Goal: Transaction & Acquisition: Purchase product/service

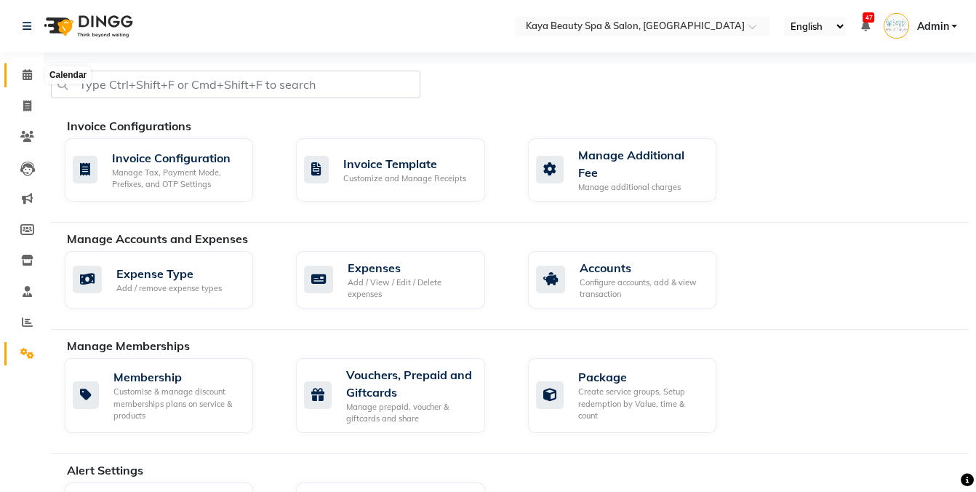
click at [25, 80] on icon at bounding box center [27, 74] width 9 height 11
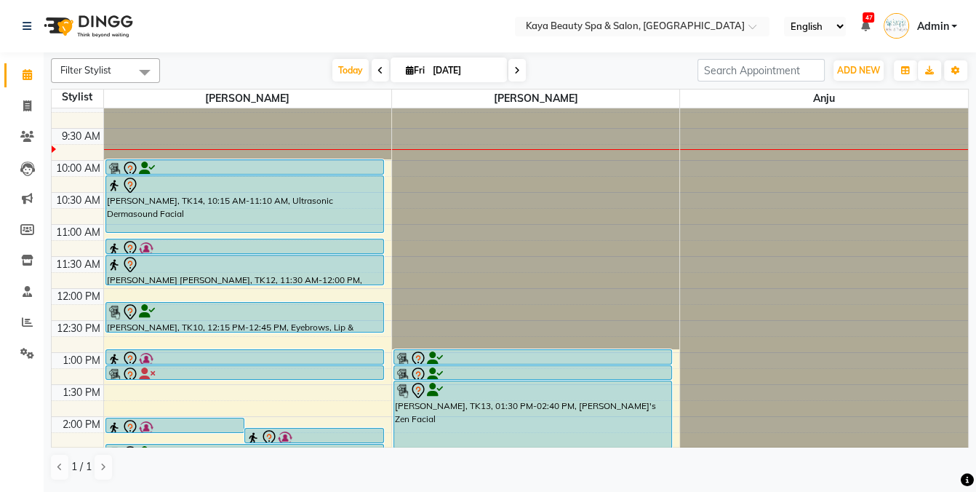
scroll to position [13, 0]
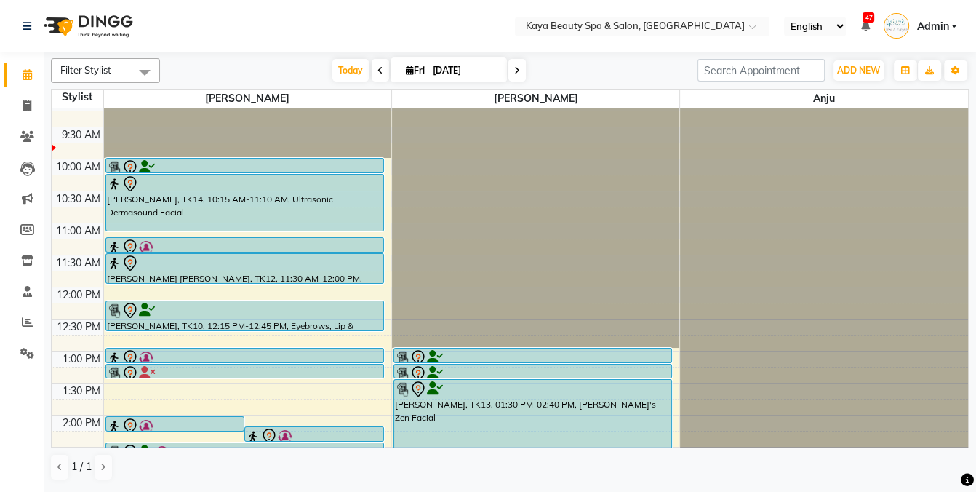
click at [251, 170] on div at bounding box center [244, 173] width 277 height 6
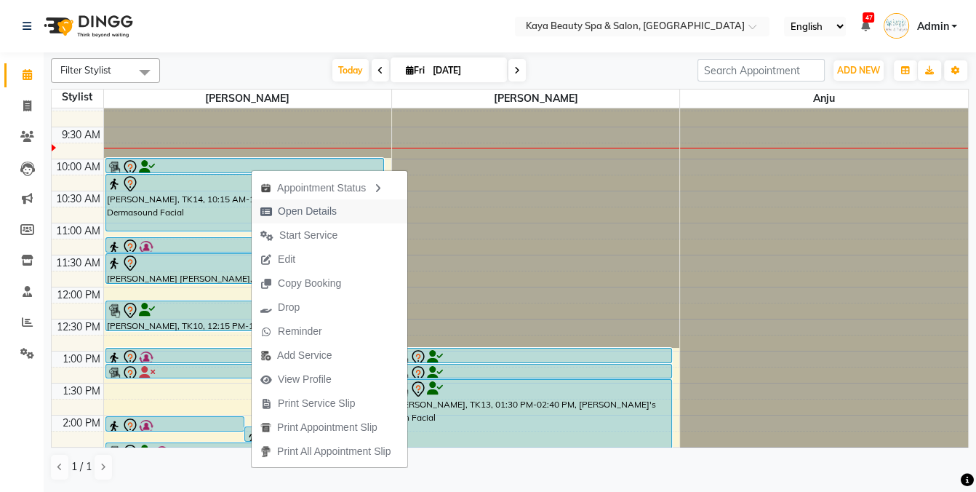
click at [296, 212] on span "Open Details" at bounding box center [307, 211] width 59 height 15
select select "7"
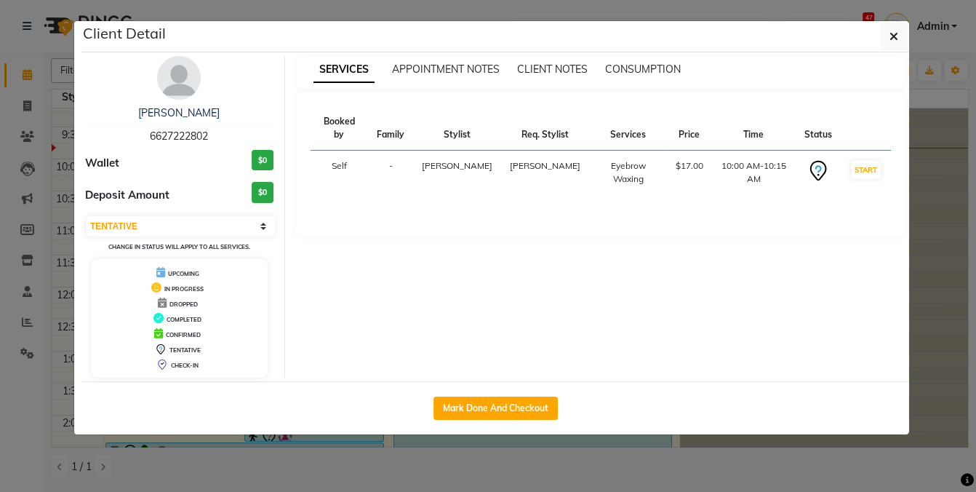
click at [939, 210] on ngb-modal-window "Client Detail [PERSON_NAME] 6627222802 Wallet $0 Deposit Amount $0 Select IN SE…" at bounding box center [488, 246] width 976 height 492
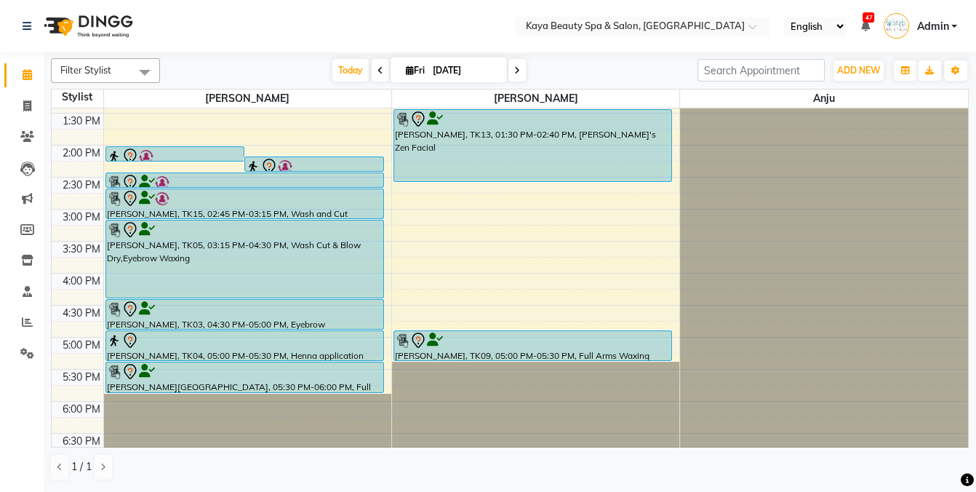
scroll to position [284, 0]
click at [466, 192] on div "9:00 AM 9:30 AM 10:00 AM 10:30 AM 11:00 AM 11:30 AM 12:00 PM 12:30 PM 1:00 PM 1…" at bounding box center [510, 144] width 917 height 639
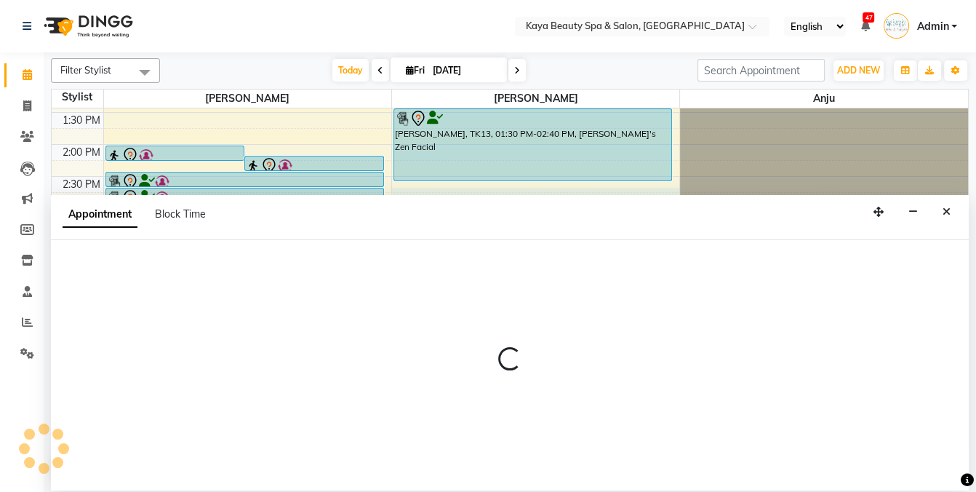
select select "19100"
select select "tentative"
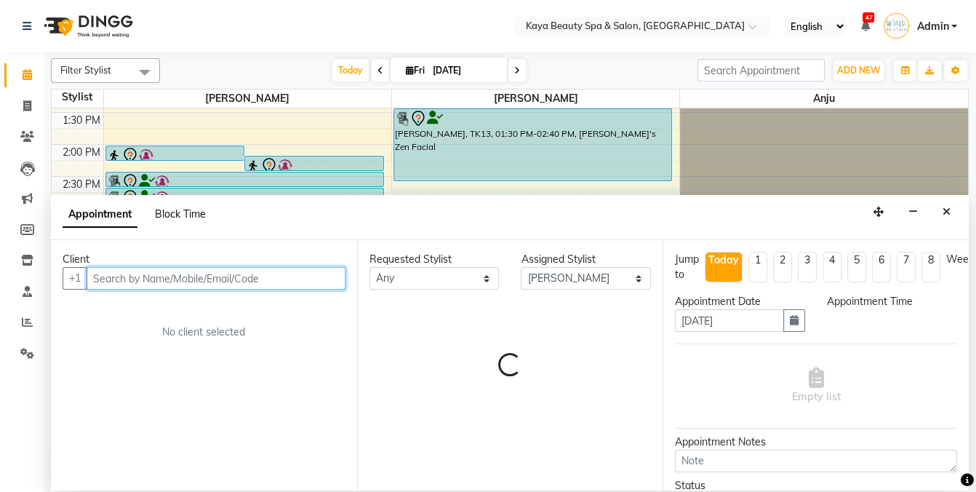
select select "885"
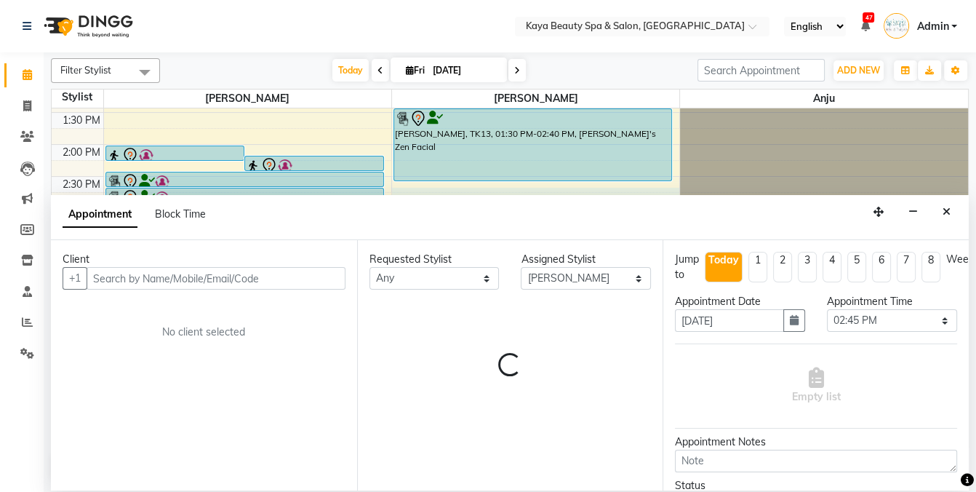
drag, startPoint x: 188, startPoint y: 215, endPoint x: 224, endPoint y: 237, distance: 42.4
click at [189, 216] on span "Block Time" at bounding box center [180, 213] width 51 height 13
select select "19100"
select select "885"
select select "900"
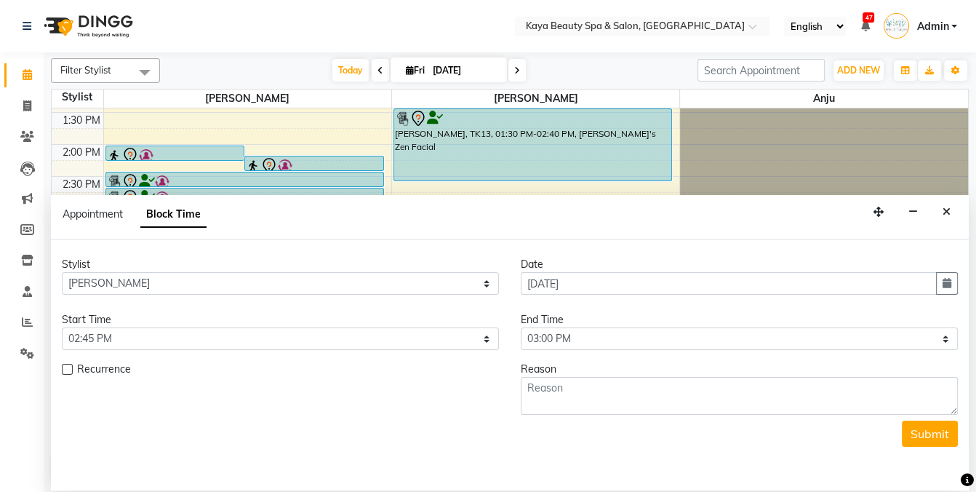
scroll to position [0, 0]
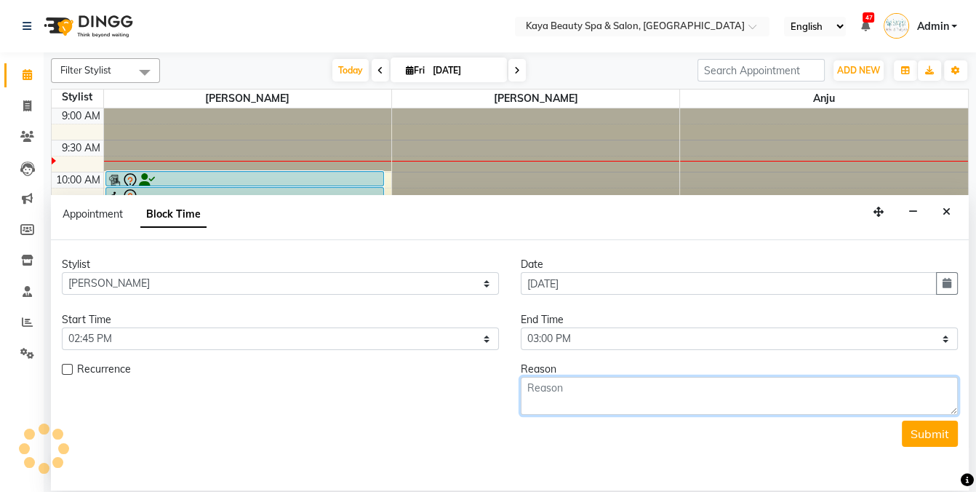
click at [636, 394] on textarea at bounding box center [739, 396] width 437 height 38
type textarea "00"
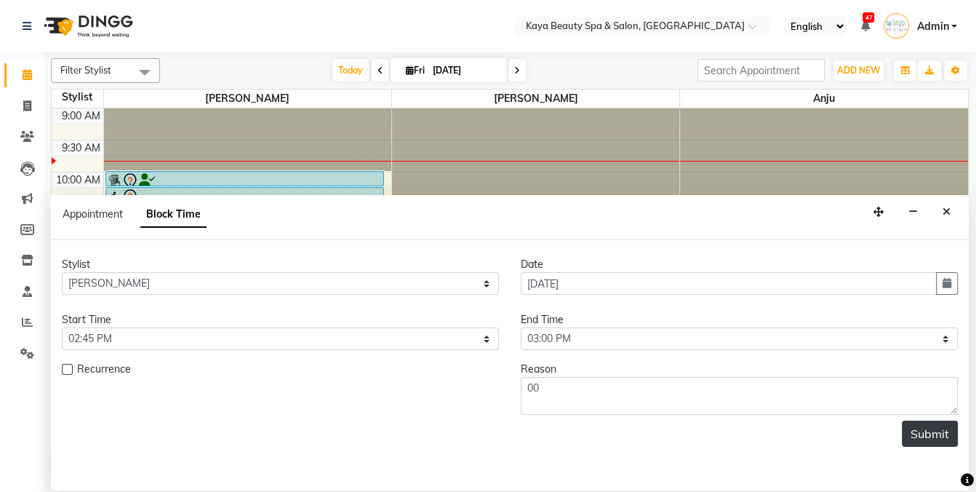
click at [936, 436] on button "Submit" at bounding box center [930, 433] width 56 height 26
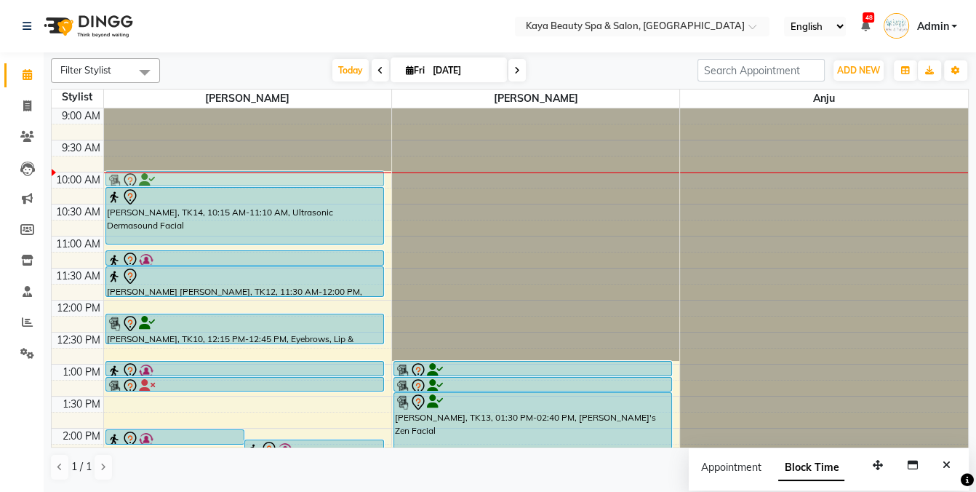
click at [346, 183] on div "[PERSON_NAME], TK06, 01:00 PM-02:20 PM, Root Touch Up Hind Eloufir, TK11, 02:15…" at bounding box center [247, 427] width 287 height 639
click at [280, 175] on div at bounding box center [245, 180] width 276 height 17
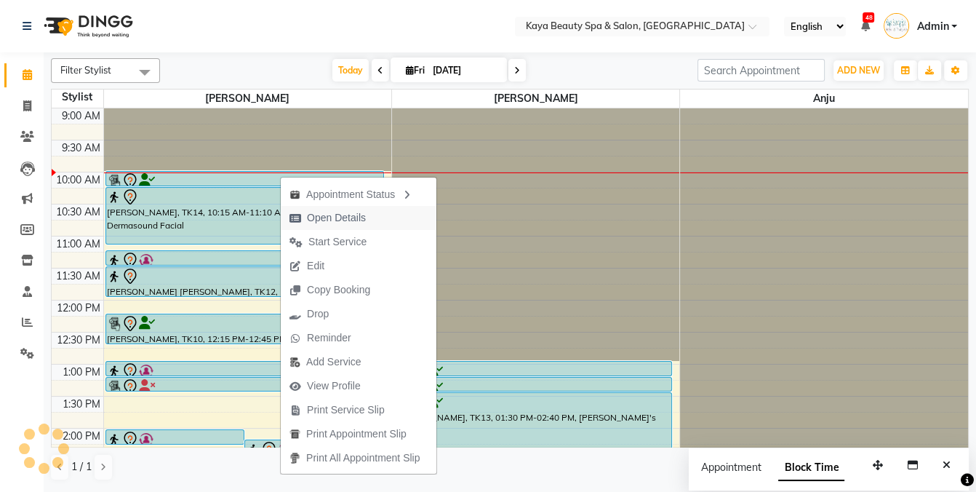
click at [328, 218] on span "Open Details" at bounding box center [336, 217] width 59 height 15
select select "7"
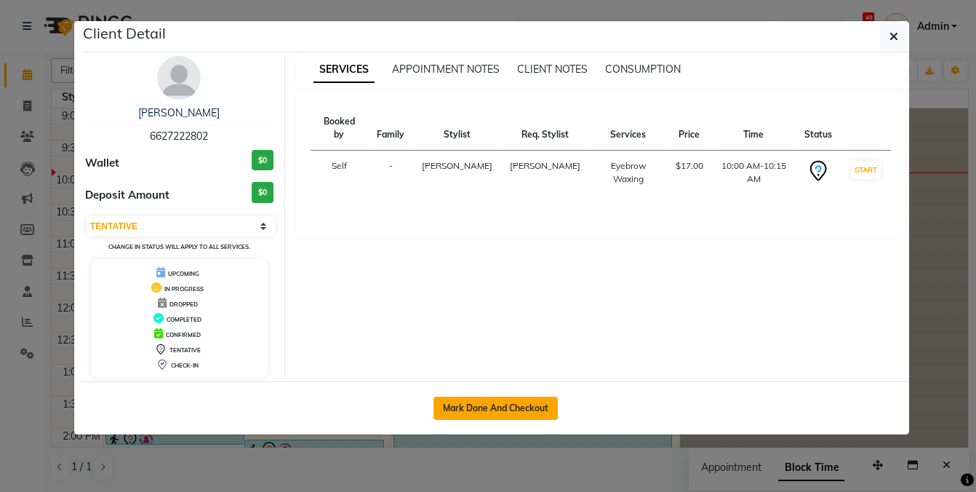
click at [458, 404] on button "Mark Done And Checkout" at bounding box center [496, 407] width 124 height 23
select select "service"
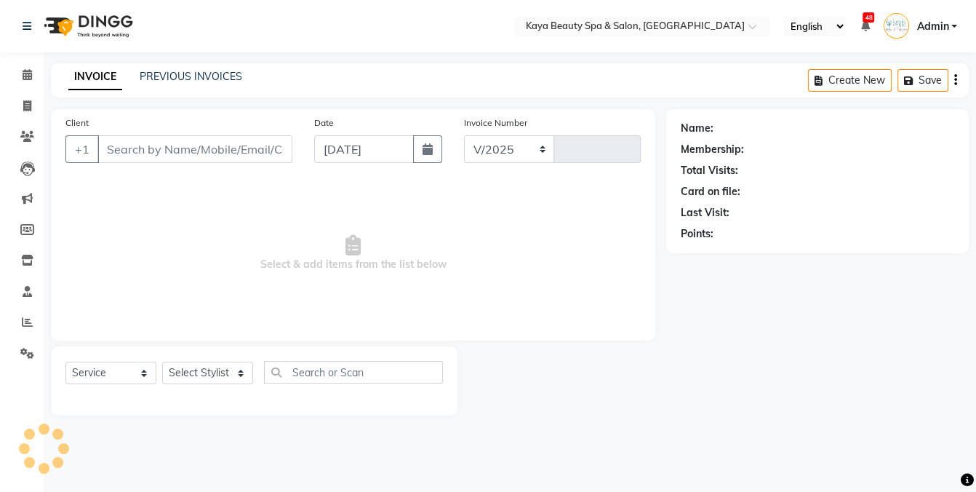
select select "3896"
type input "1136"
select select "19099"
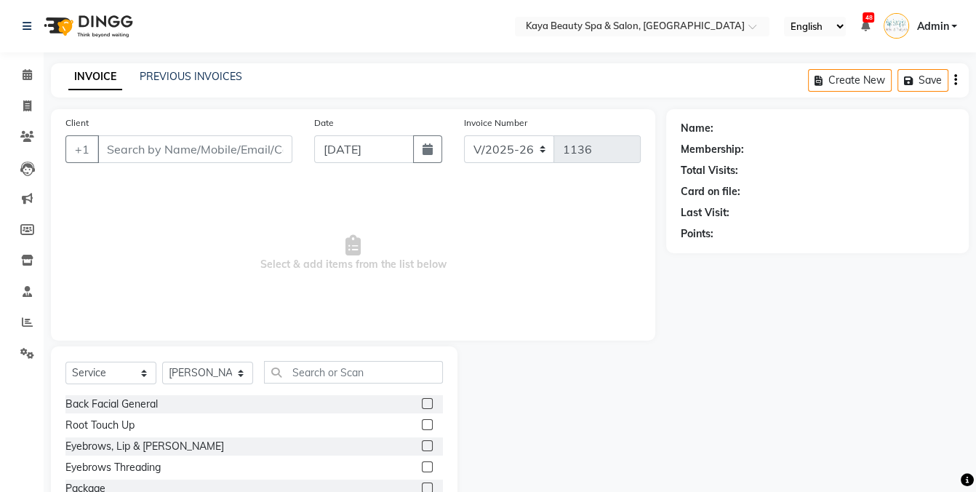
type input "6627222802"
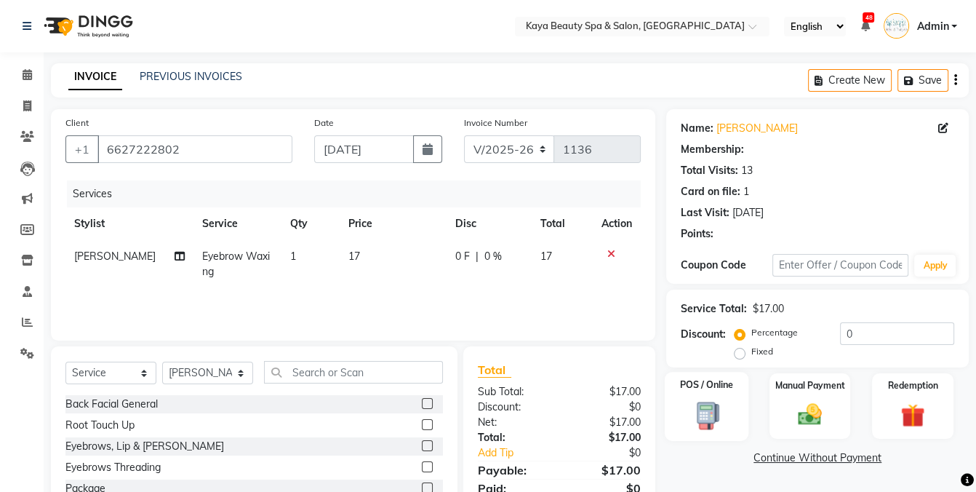
click at [718, 404] on img at bounding box center [707, 415] width 41 height 30
select select "9"
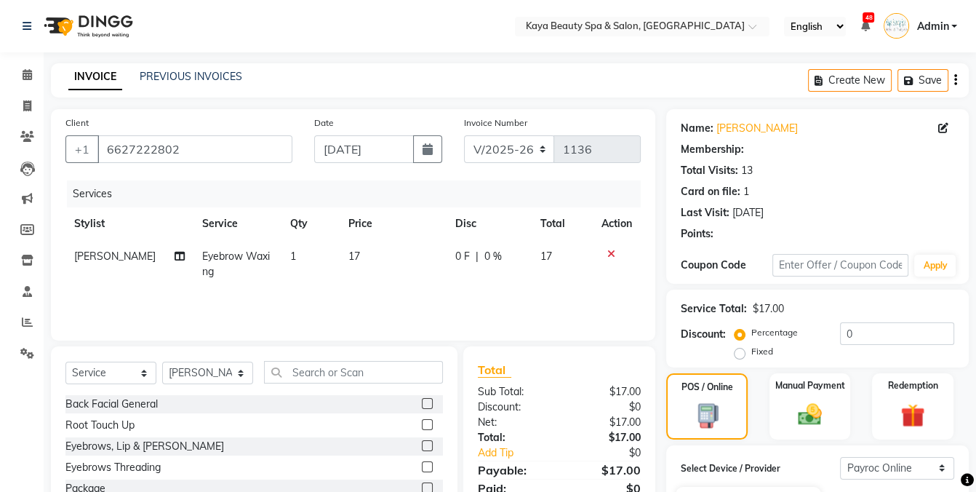
select select "1: Object"
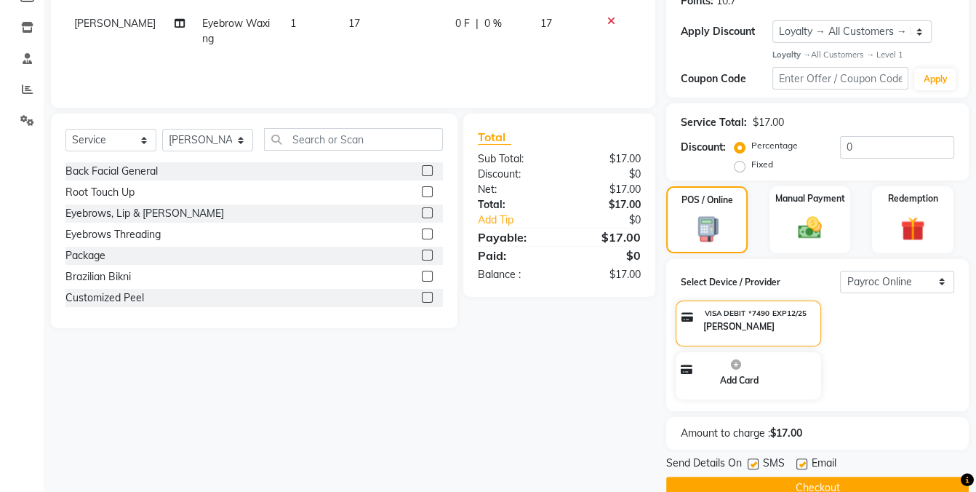
scroll to position [258, 0]
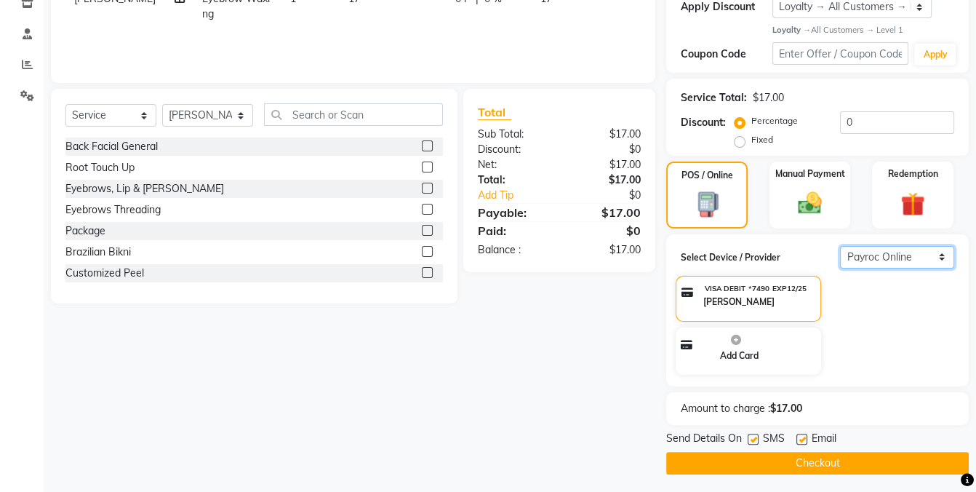
click at [936, 260] on select "Select Payroc Online Clover Mini New" at bounding box center [897, 257] width 114 height 23
click at [840, 268] on select "Select Payroc Online Clover Mini New" at bounding box center [897, 257] width 114 height 23
click at [915, 220] on img at bounding box center [913, 204] width 41 height 31
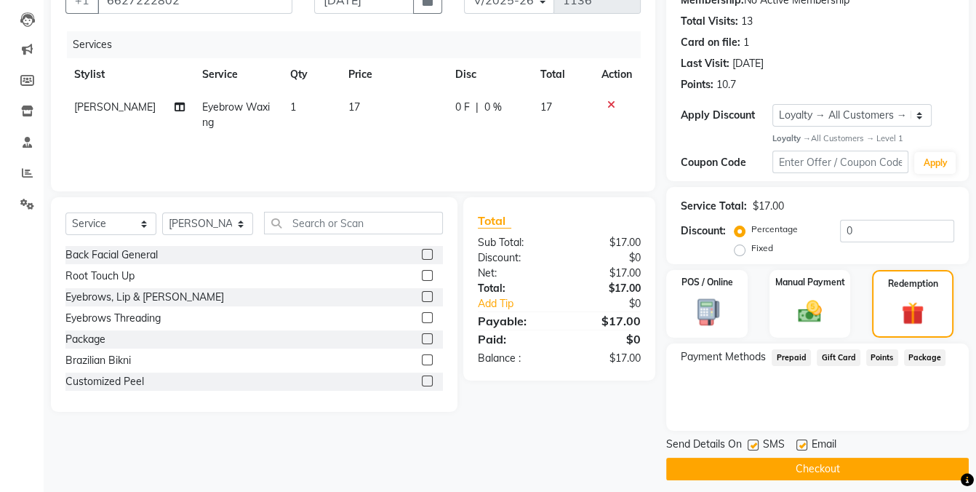
click at [752, 442] on label at bounding box center [753, 444] width 11 height 11
click at [752, 442] on input "checkbox" at bounding box center [752, 445] width 9 height 9
checkbox input "false"
click at [757, 461] on button "Checkout" at bounding box center [817, 469] width 303 height 23
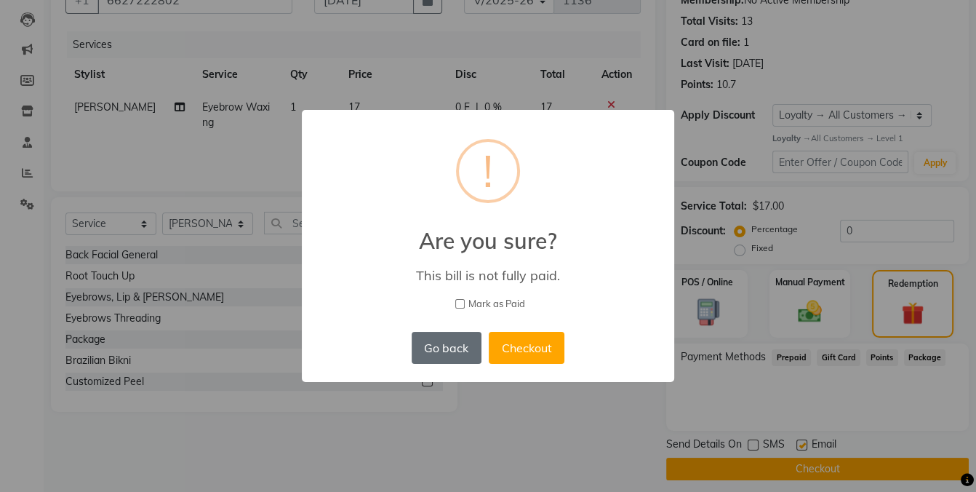
click at [453, 356] on button "Go back" at bounding box center [447, 348] width 70 height 32
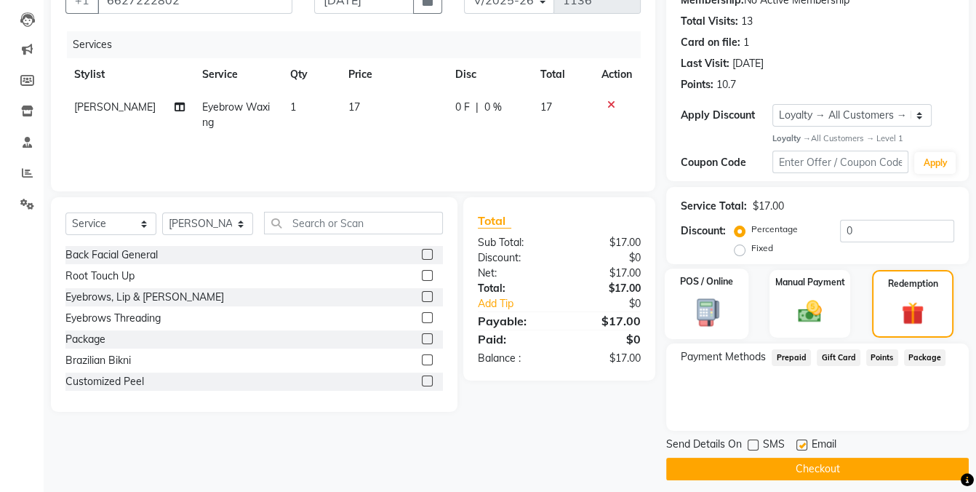
click at [706, 313] on img at bounding box center [707, 313] width 41 height 30
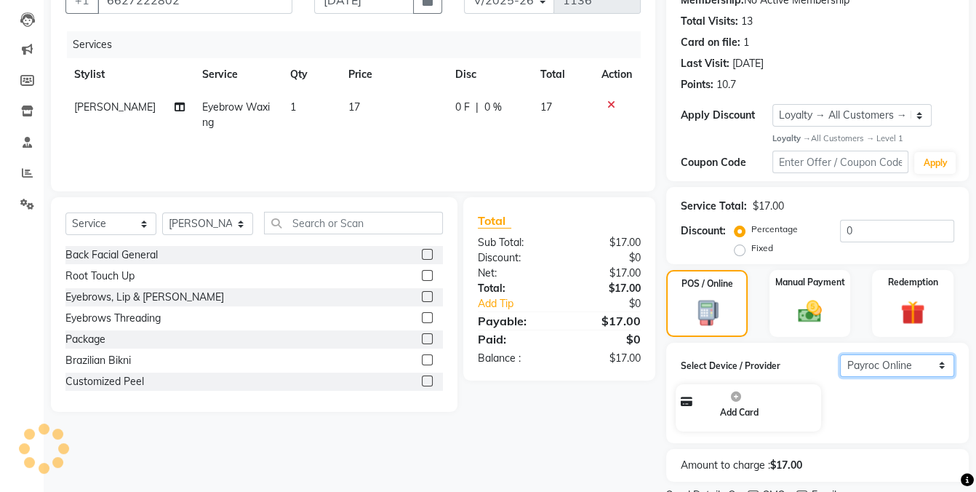
click at [877, 364] on select "Select Payroc Online Clover Mini New" at bounding box center [897, 365] width 114 height 23
select select "38"
click at [840, 354] on select "Select Payroc Online Clover Mini New" at bounding box center [897, 365] width 114 height 23
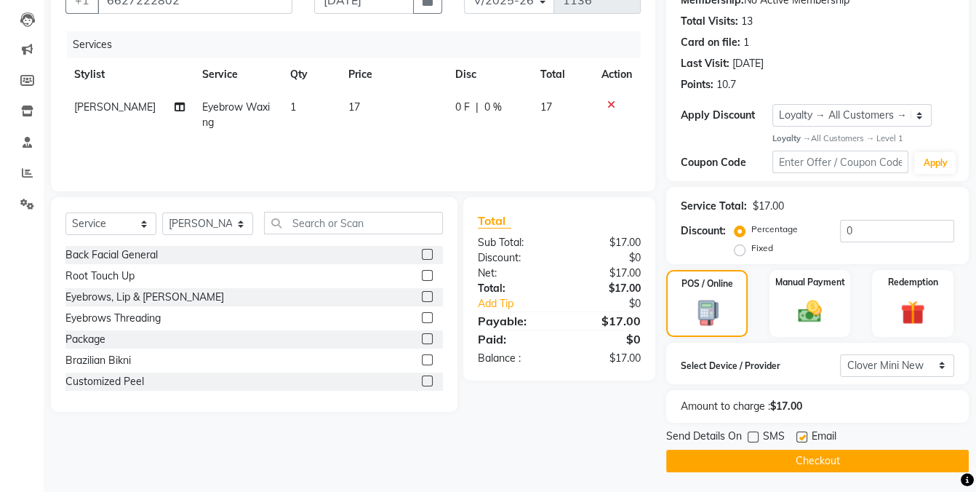
click at [782, 461] on button "Checkout" at bounding box center [817, 461] width 303 height 23
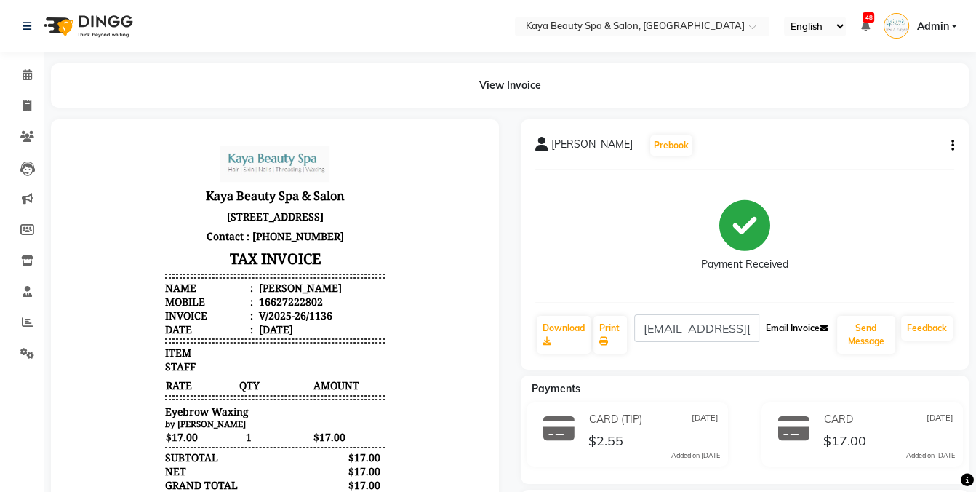
click at [781, 330] on button "Email Invoice" at bounding box center [797, 328] width 74 height 25
click at [29, 79] on icon at bounding box center [27, 74] width 9 height 11
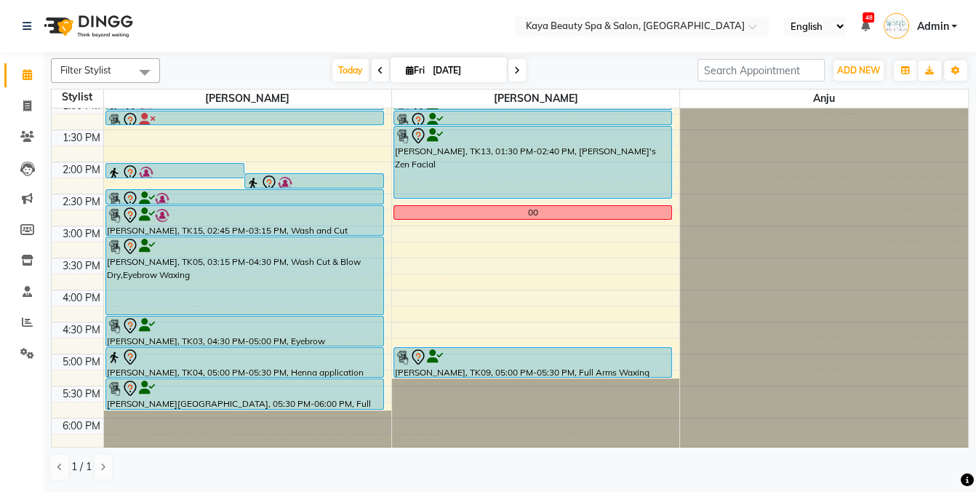
scroll to position [258, 0]
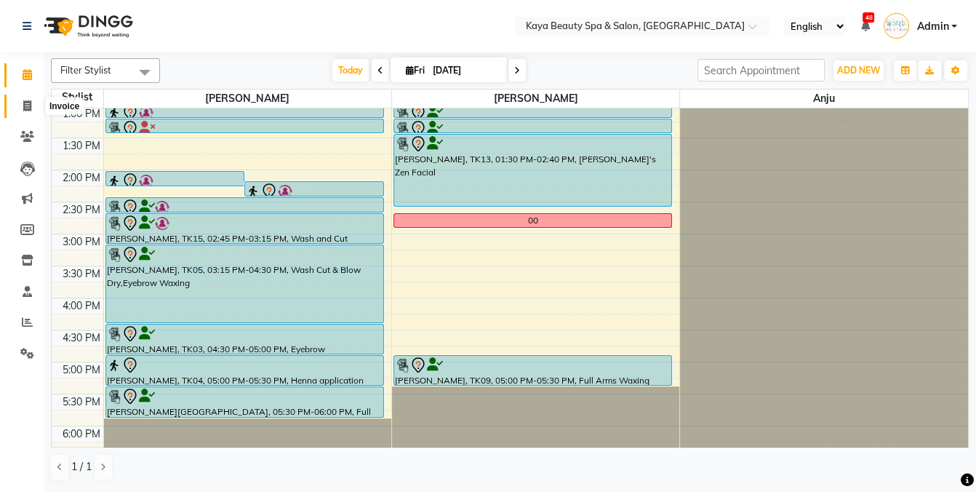
drag, startPoint x: 29, startPoint y: 108, endPoint x: 49, endPoint y: 118, distance: 22.1
click at [30, 108] on icon at bounding box center [27, 105] width 8 height 11
select select "service"
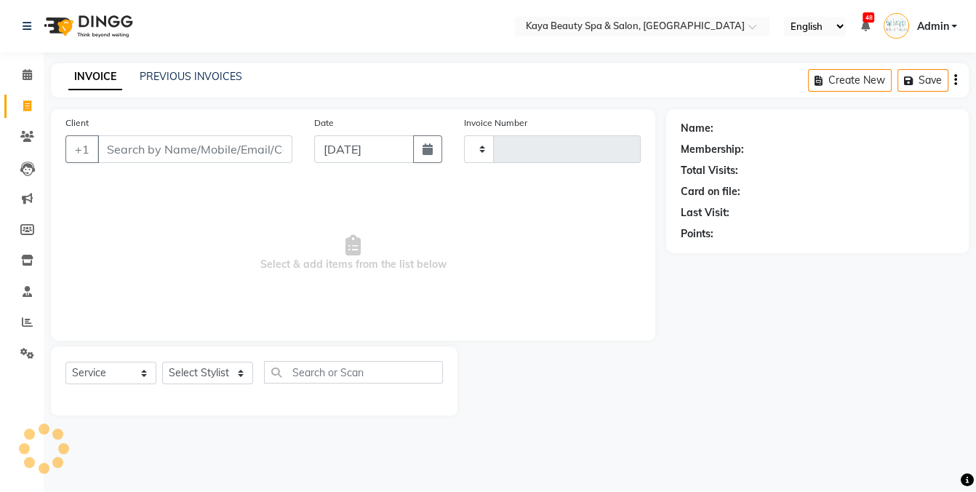
type input "1137"
select select "3896"
select select "19099"
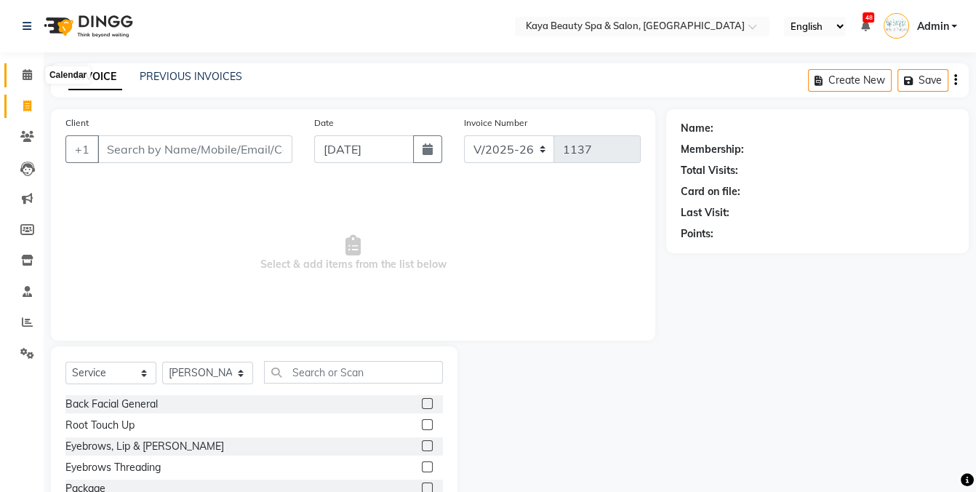
click at [24, 68] on span at bounding box center [27, 75] width 25 height 17
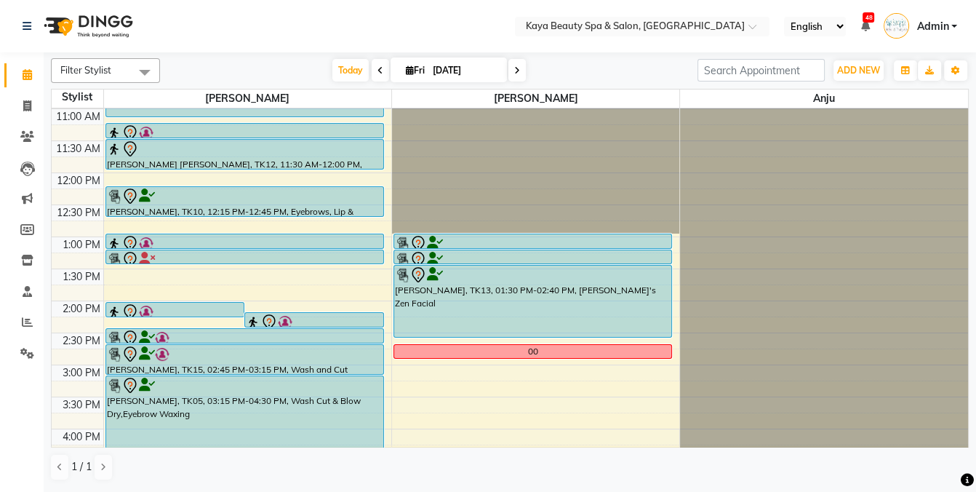
scroll to position [117, 0]
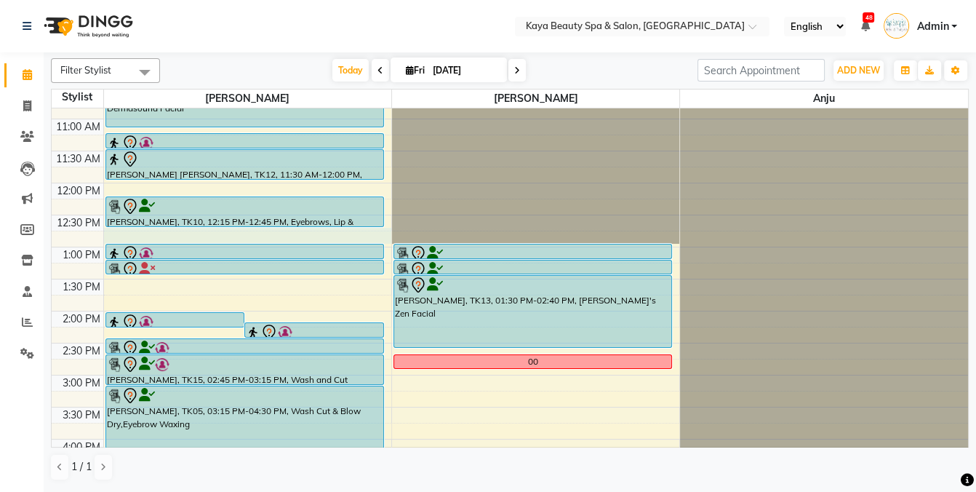
click at [137, 234] on div "9:00 AM 9:30 AM 10:00 AM 10:30 AM 11:00 AM 11:30 AM 12:00 PM 12:30 PM 1:00 PM 1…" at bounding box center [510, 310] width 917 height 639
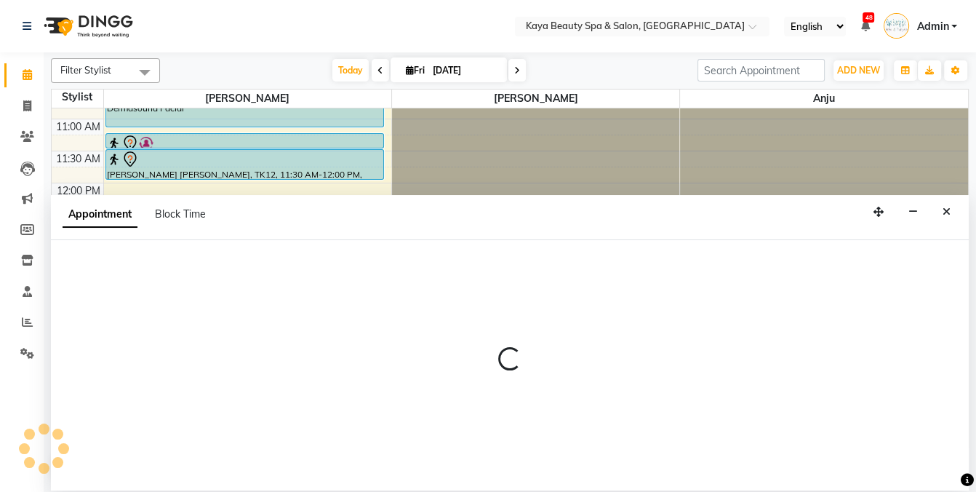
select select "19099"
select select "765"
select select "tentative"
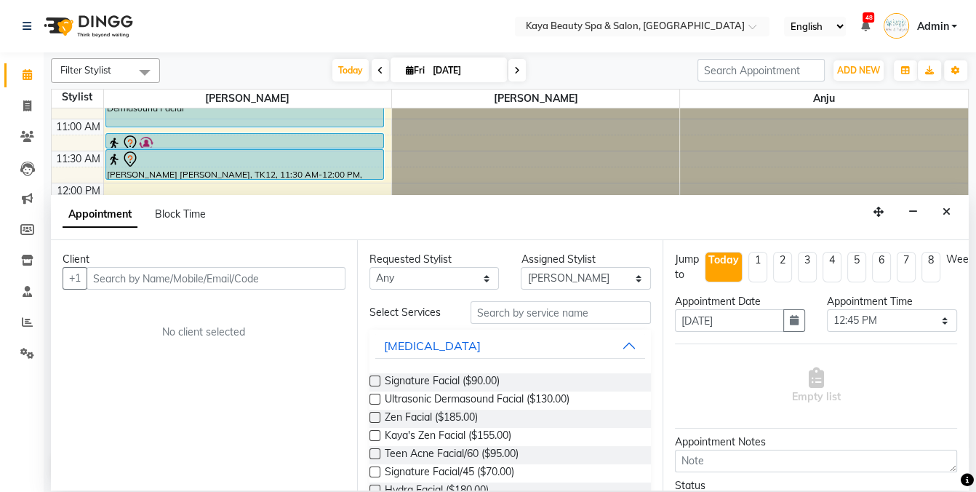
drag, startPoint x: 162, startPoint y: 210, endPoint x: 285, endPoint y: 228, distance: 124.2
click at [162, 211] on span "Block Time" at bounding box center [180, 213] width 51 height 13
select select "19099"
select select "765"
select select "780"
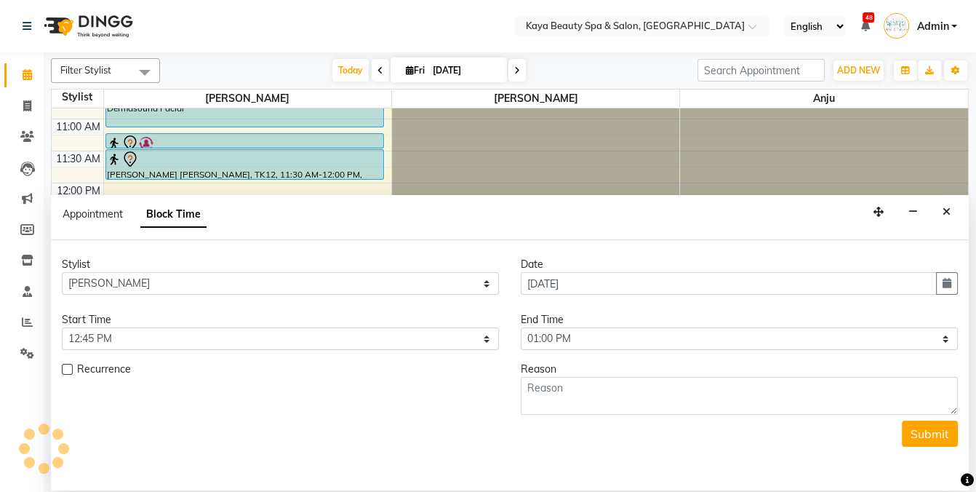
scroll to position [0, 0]
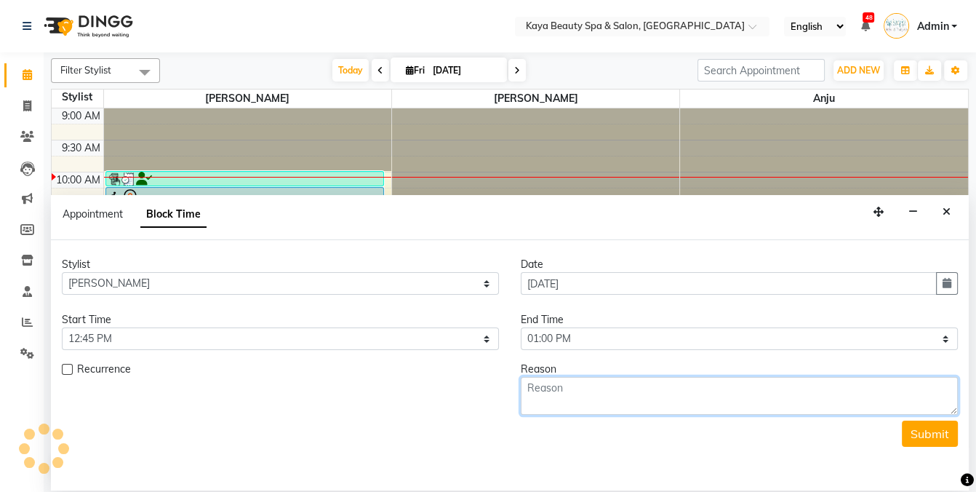
click at [651, 398] on textarea at bounding box center [739, 396] width 437 height 38
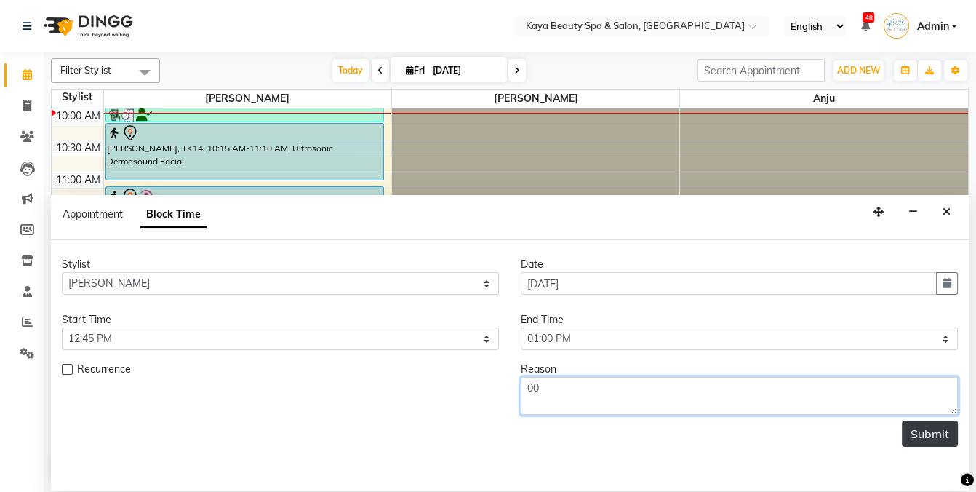
type textarea "00"
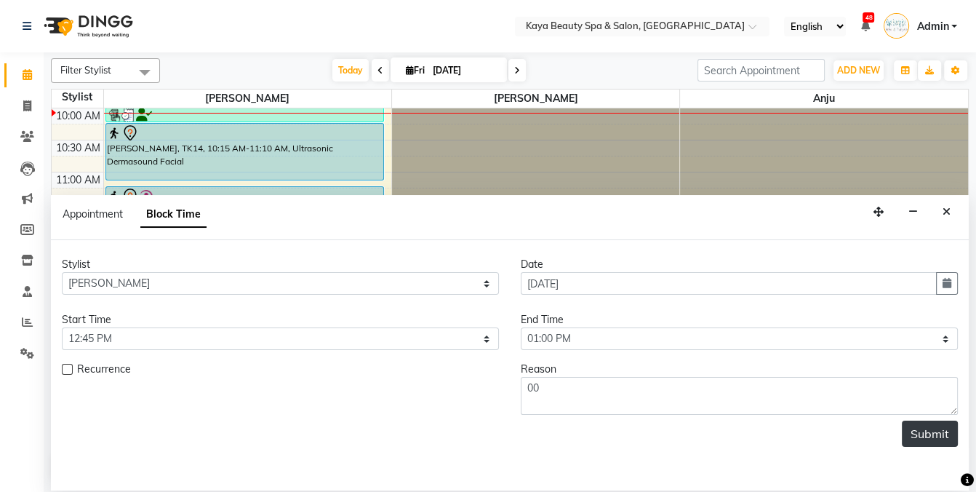
click at [933, 435] on button "Submit" at bounding box center [930, 433] width 56 height 26
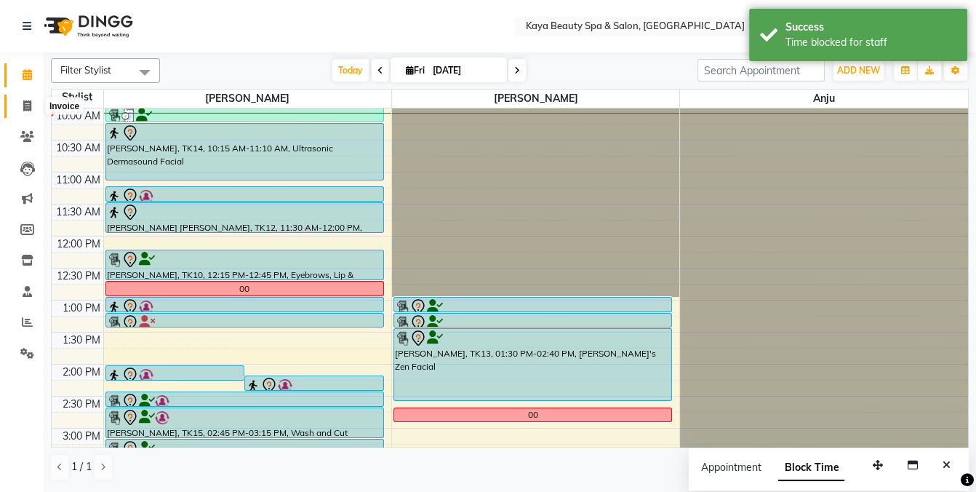
drag, startPoint x: 26, startPoint y: 100, endPoint x: 1, endPoint y: 95, distance: 26.1
click at [25, 101] on icon at bounding box center [27, 105] width 8 height 11
select select "service"
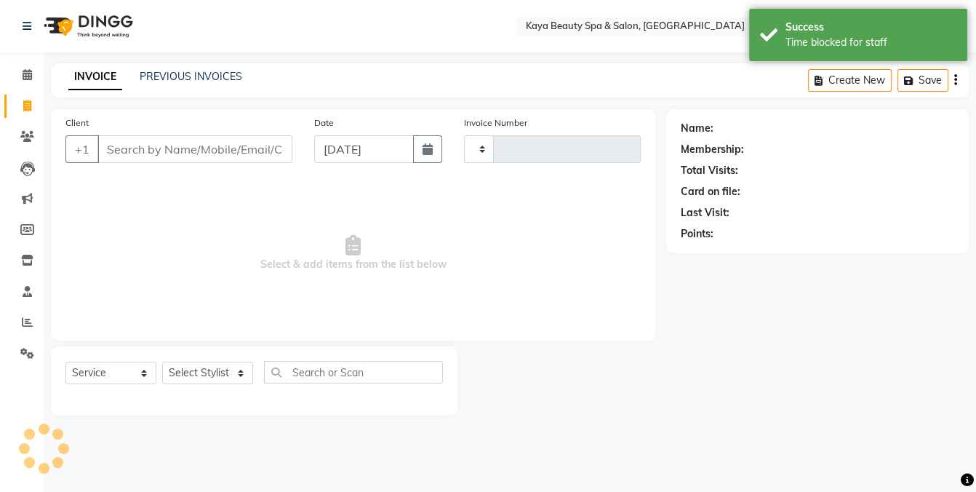
type input "1137"
select select "3896"
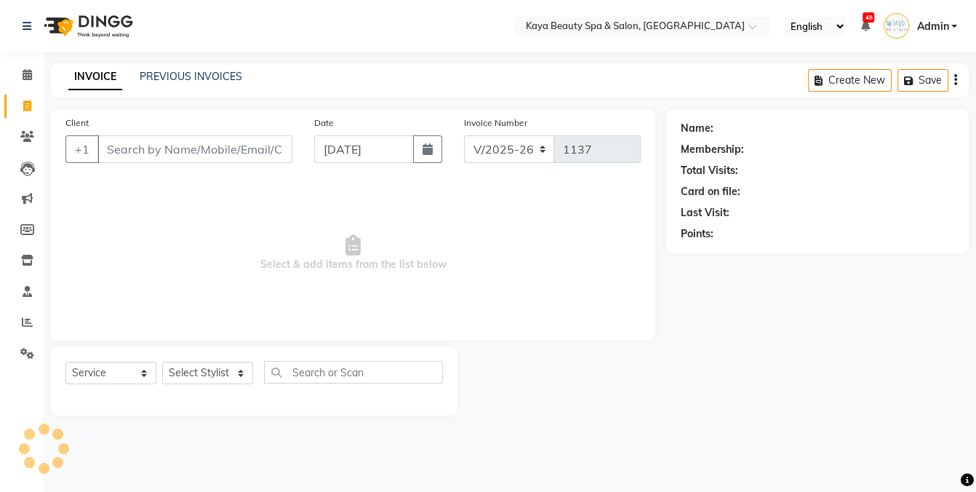
select select "19099"
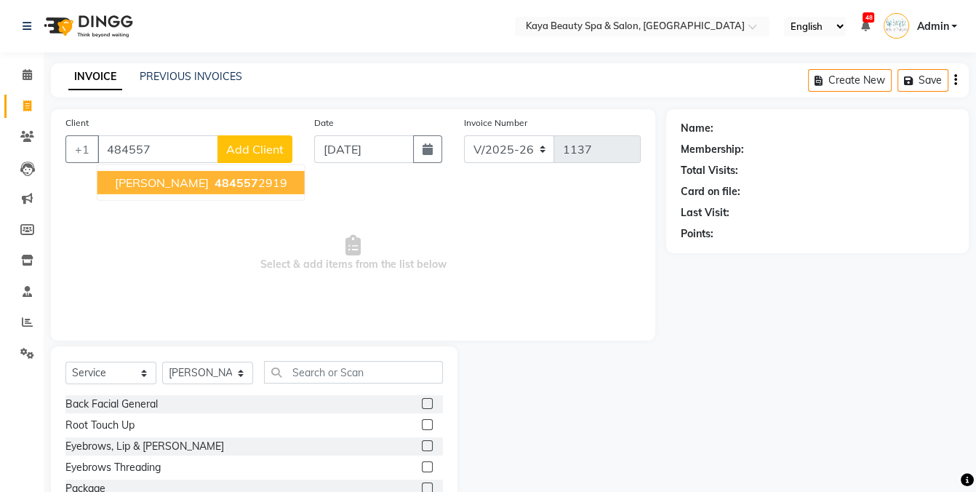
click at [127, 180] on span "[PERSON_NAME]" at bounding box center [162, 182] width 94 height 15
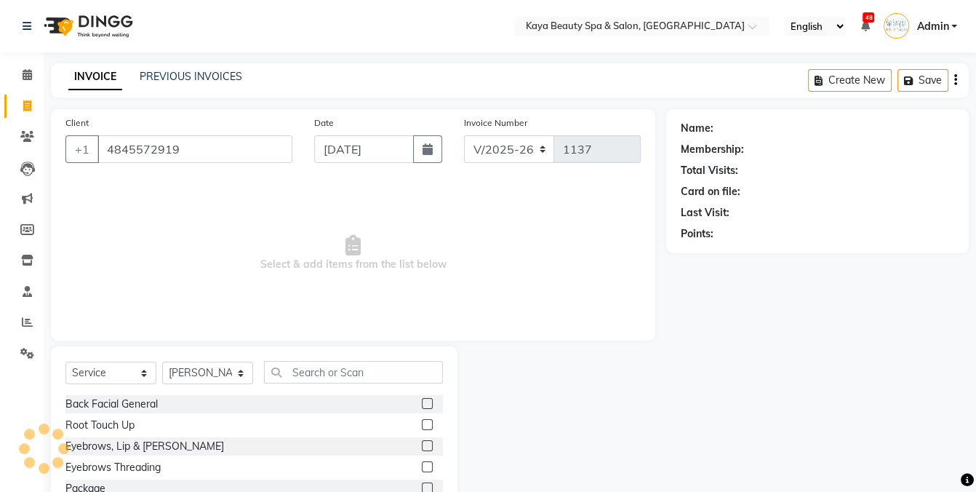
type input "4845572919"
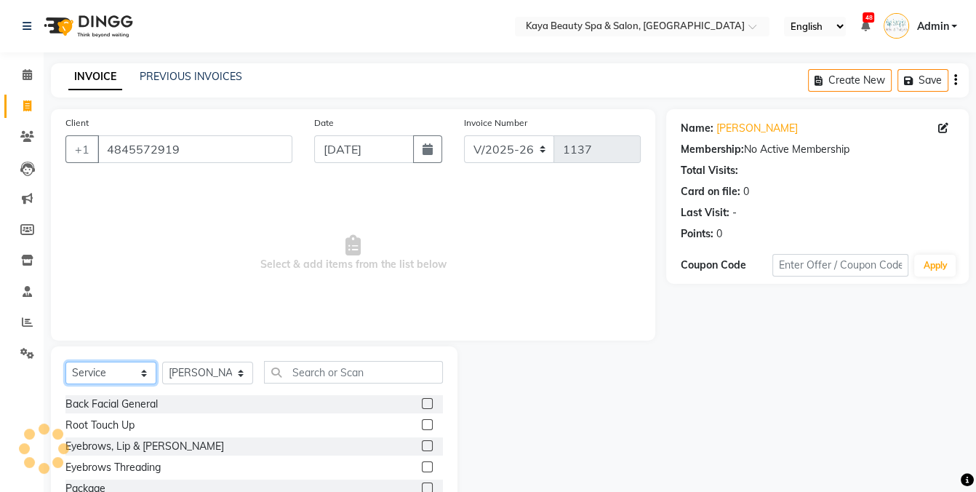
drag, startPoint x: 108, startPoint y: 370, endPoint x: 99, endPoint y: 367, distance: 9.9
click at [108, 370] on select "Select Service Product Membership Package Voucher Prepaid Gift Card" at bounding box center [110, 373] width 91 height 23
select select "G"
click at [65, 362] on select "Select Service Product Membership Package Voucher Prepaid Gift Card" at bounding box center [110, 373] width 91 height 23
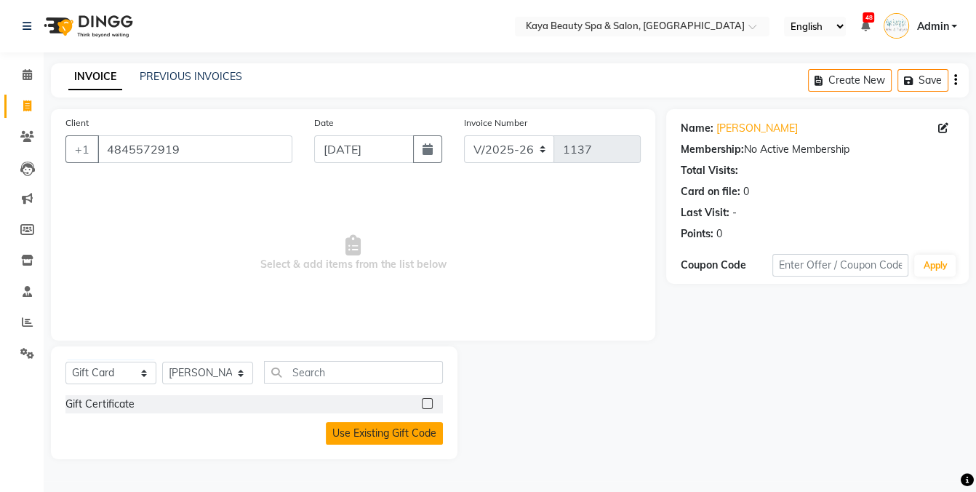
click at [367, 436] on button "Use Existing Gift Code" at bounding box center [384, 433] width 117 height 23
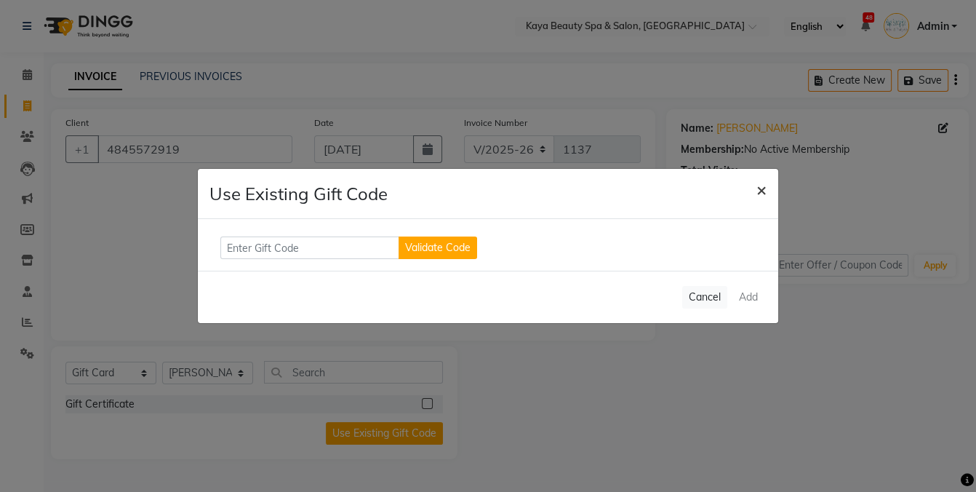
click at [762, 191] on span "×" at bounding box center [762, 189] width 10 height 22
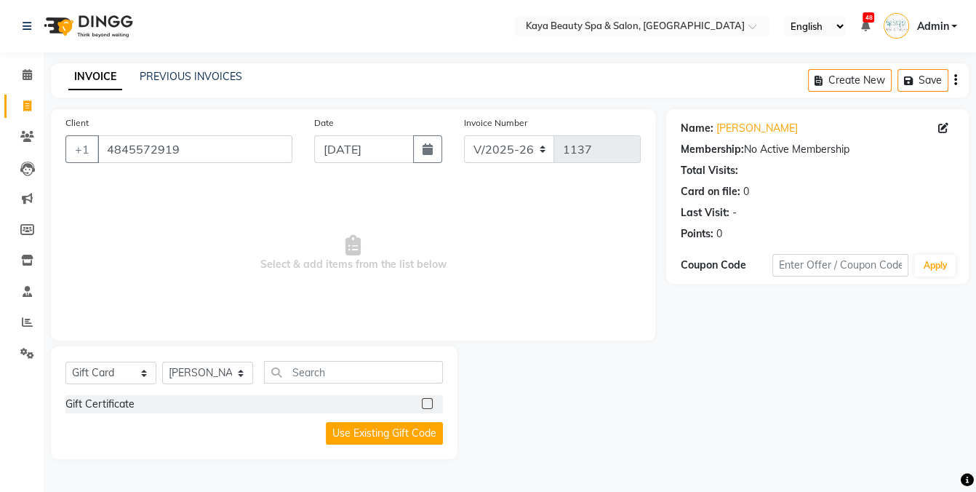
click at [423, 403] on label at bounding box center [427, 403] width 11 height 11
click at [423, 403] on input "checkbox" at bounding box center [426, 403] width 9 height 9
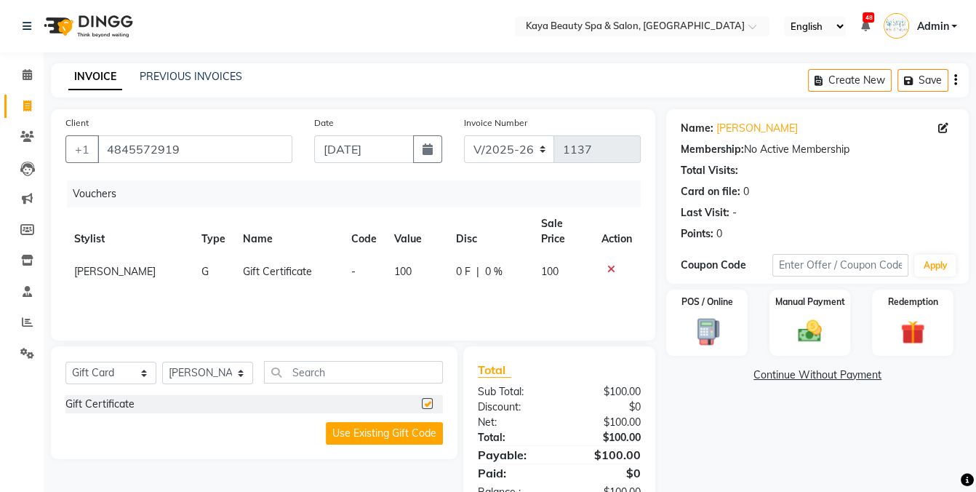
checkbox input "false"
click at [20, 78] on span at bounding box center [27, 75] width 25 height 17
click at [20, 81] on span at bounding box center [27, 75] width 25 height 17
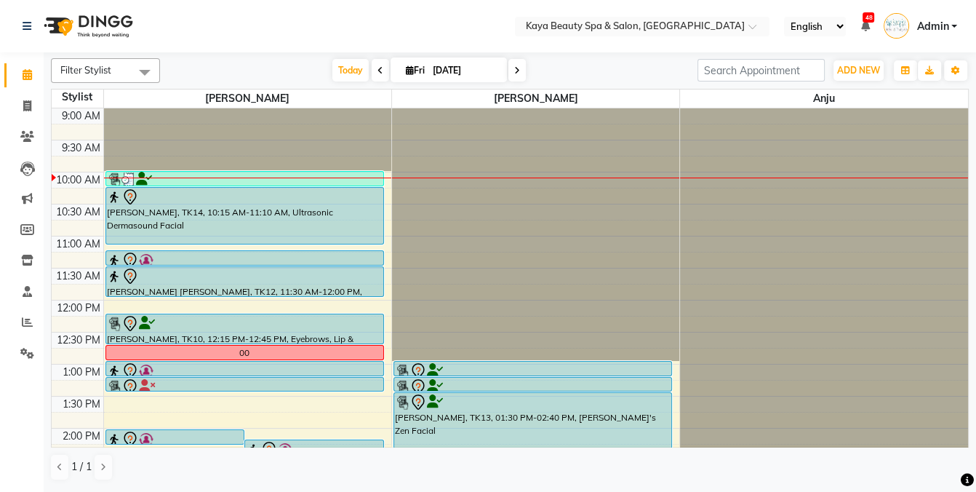
scroll to position [64, 0]
